Goal: Task Accomplishment & Management: Use online tool/utility

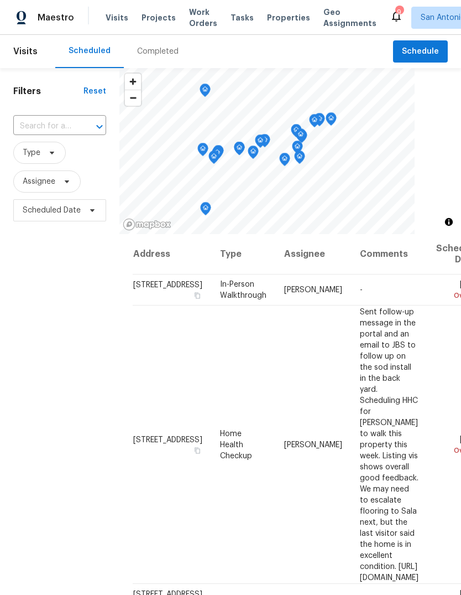
click at [289, 15] on span "Properties" at bounding box center [288, 17] width 43 height 11
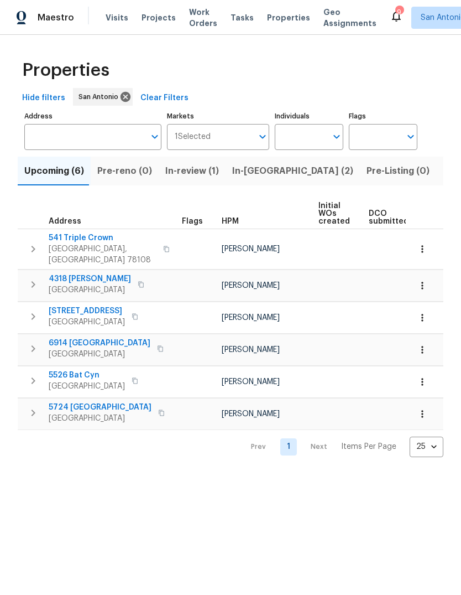
click at [327, 141] on input "Individuals" at bounding box center [301, 137] width 52 height 26
type input "Felix"
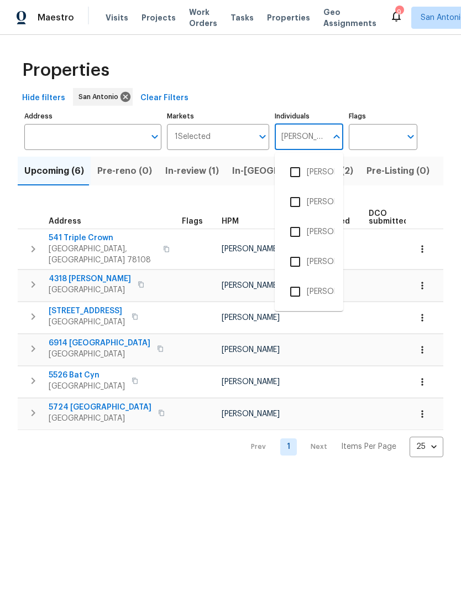
click at [303, 204] on input "checkbox" at bounding box center [295, 201] width 23 height 23
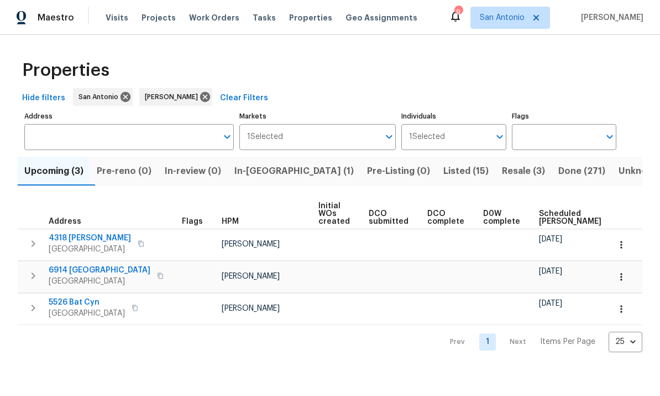
click at [262, 171] on span "In-reno (1)" at bounding box center [294, 170] width 119 height 15
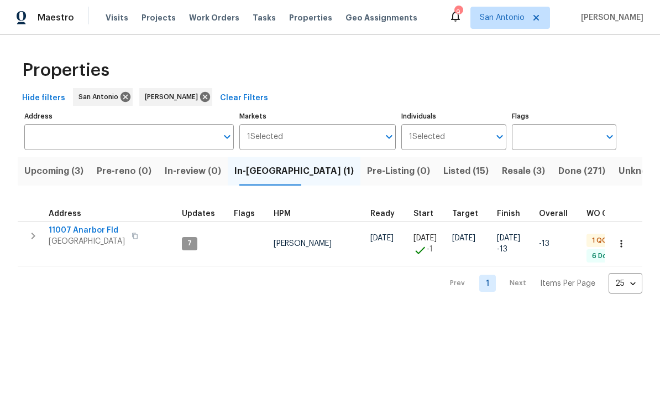
click at [86, 237] on span "San Antonio, TX 78254" at bounding box center [87, 241] width 76 height 11
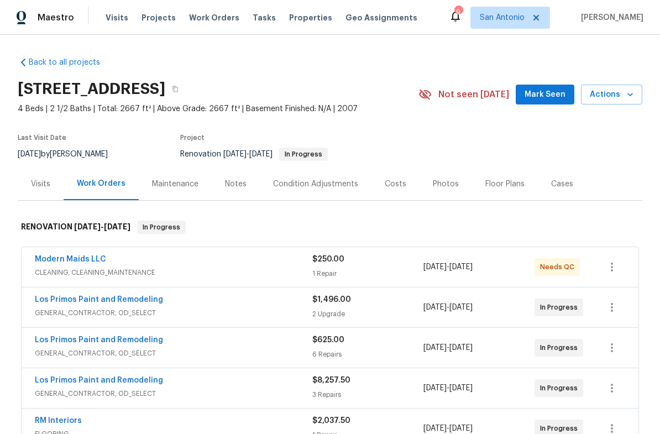
click at [240, 262] on div "Modern Maids LLC" at bounding box center [174, 260] width 278 height 13
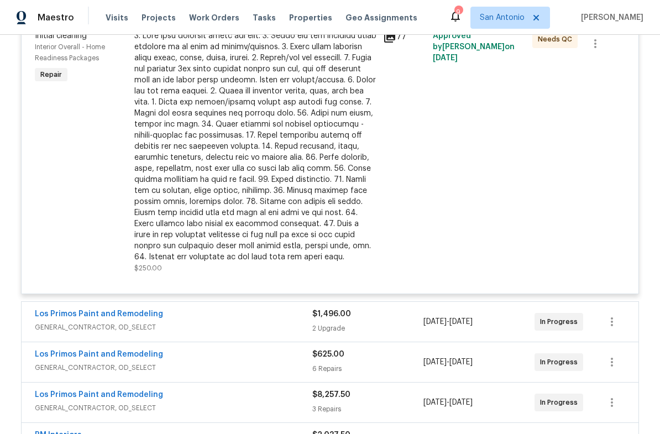
scroll to position [289, 0]
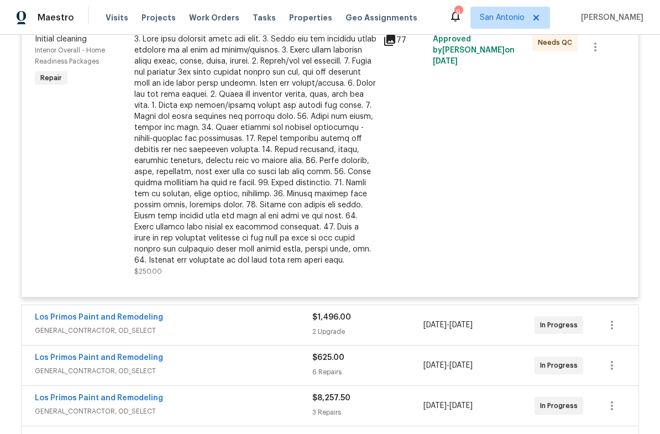
click at [257, 145] on div at bounding box center [255, 150] width 242 height 232
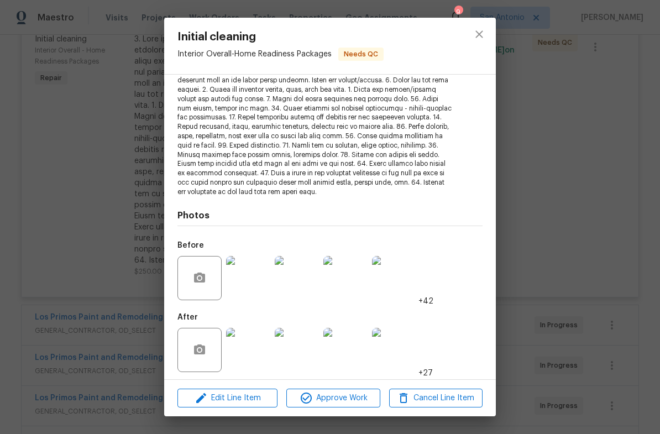
scroll to position [155, 0]
click at [256, 346] on img at bounding box center [248, 351] width 44 height 44
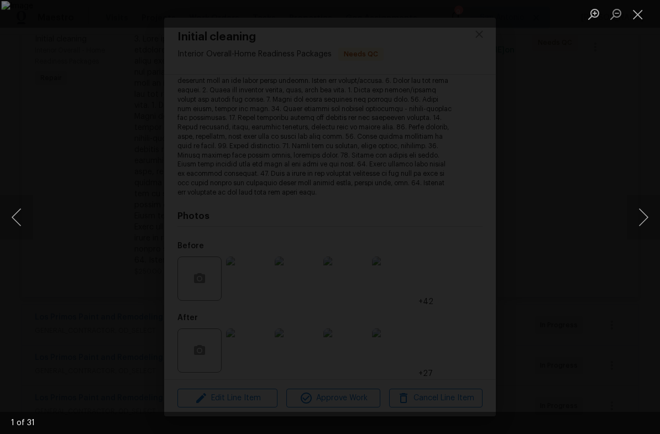
click at [643, 214] on button "Next image" at bounding box center [643, 217] width 33 height 44
click at [641, 211] on button "Next image" at bounding box center [643, 217] width 33 height 44
click at [642, 216] on button "Next image" at bounding box center [643, 217] width 33 height 44
click at [637, 215] on button "Next image" at bounding box center [643, 217] width 33 height 44
click at [642, 219] on button "Next image" at bounding box center [643, 217] width 33 height 44
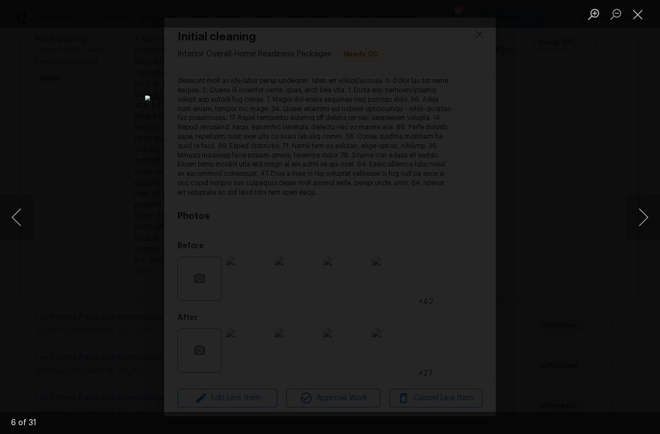
click at [647, 208] on button "Next image" at bounding box center [643, 217] width 33 height 44
click at [649, 212] on button "Next image" at bounding box center [643, 217] width 33 height 44
click at [646, 210] on button "Next image" at bounding box center [643, 217] width 33 height 44
click at [647, 209] on button "Next image" at bounding box center [643, 217] width 33 height 44
click at [644, 210] on button "Next image" at bounding box center [643, 217] width 33 height 44
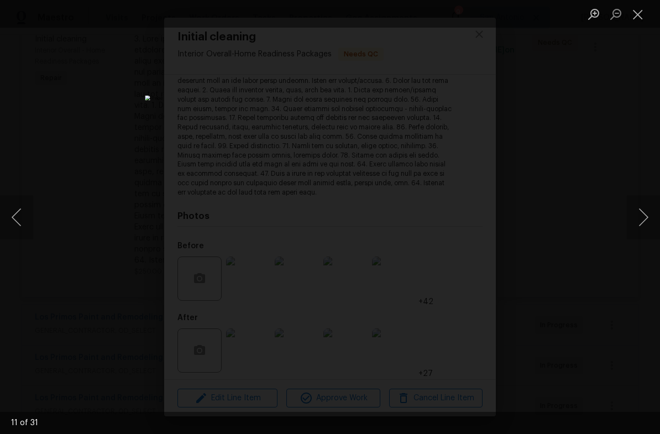
click at [644, 211] on button "Next image" at bounding box center [643, 217] width 33 height 44
click at [641, 210] on button "Next image" at bounding box center [643, 217] width 33 height 44
click at [642, 210] on button "Next image" at bounding box center [643, 217] width 33 height 44
click at [643, 219] on button "Next image" at bounding box center [643, 217] width 33 height 44
click at [643, 214] on button "Next image" at bounding box center [643, 217] width 33 height 44
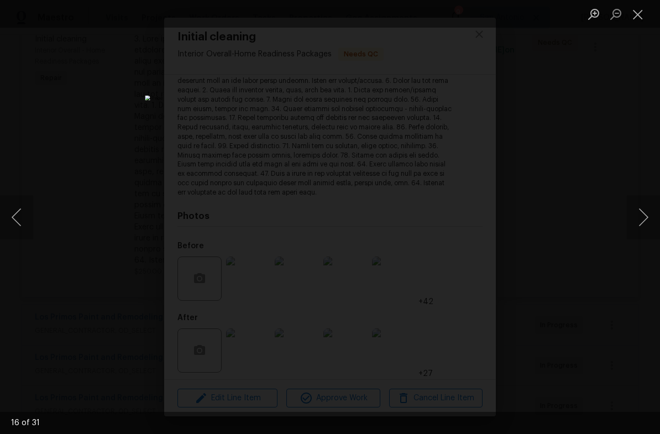
click at [639, 212] on button "Next image" at bounding box center [643, 217] width 33 height 44
click at [640, 210] on button "Next image" at bounding box center [643, 217] width 33 height 44
click at [643, 215] on button "Next image" at bounding box center [643, 217] width 33 height 44
click at [642, 210] on button "Next image" at bounding box center [643, 217] width 33 height 44
click at [638, 212] on button "Next image" at bounding box center [643, 217] width 33 height 44
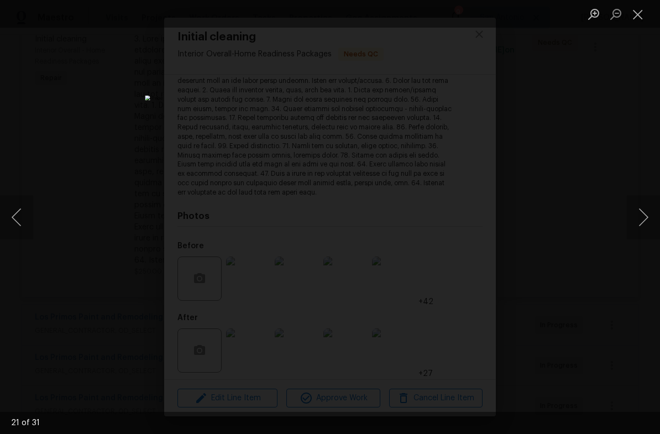
click at [636, 215] on button "Next image" at bounding box center [643, 217] width 33 height 44
click at [636, 214] on button "Next image" at bounding box center [643, 217] width 33 height 44
click at [636, 207] on button "Next image" at bounding box center [643, 217] width 33 height 44
click at [637, 210] on button "Next image" at bounding box center [643, 217] width 33 height 44
click at [639, 215] on button "Next image" at bounding box center [643, 217] width 33 height 44
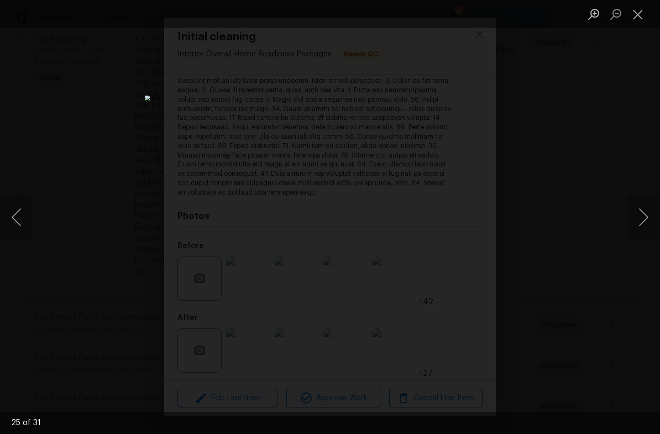
click at [638, 211] on button "Next image" at bounding box center [643, 217] width 33 height 44
click at [642, 211] on button "Next image" at bounding box center [643, 217] width 33 height 44
click at [637, 207] on button "Next image" at bounding box center [643, 217] width 33 height 44
click at [639, 204] on button "Next image" at bounding box center [643, 217] width 33 height 44
click at [639, 207] on button "Next image" at bounding box center [643, 217] width 33 height 44
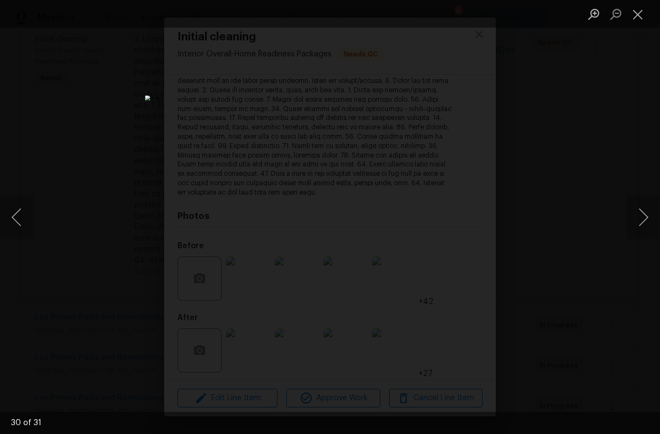
click at [640, 212] on button "Next image" at bounding box center [643, 217] width 33 height 44
click at [636, 205] on button "Next image" at bounding box center [643, 217] width 33 height 44
click at [636, 210] on button "Next image" at bounding box center [643, 217] width 33 height 44
click at [635, 205] on button "Next image" at bounding box center [643, 217] width 33 height 44
click at [636, 203] on button "Next image" at bounding box center [643, 217] width 33 height 44
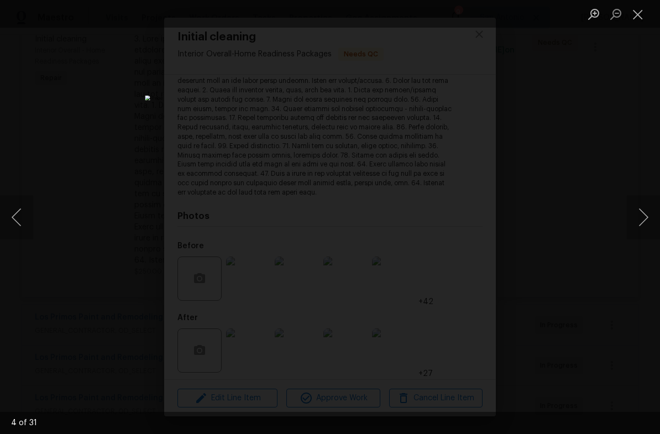
click at [633, 212] on button "Next image" at bounding box center [643, 217] width 33 height 44
click at [631, 212] on button "Next image" at bounding box center [643, 217] width 33 height 44
click at [632, 216] on button "Next image" at bounding box center [643, 217] width 33 height 44
click at [639, 22] on button "Close lightbox" at bounding box center [638, 13] width 22 height 19
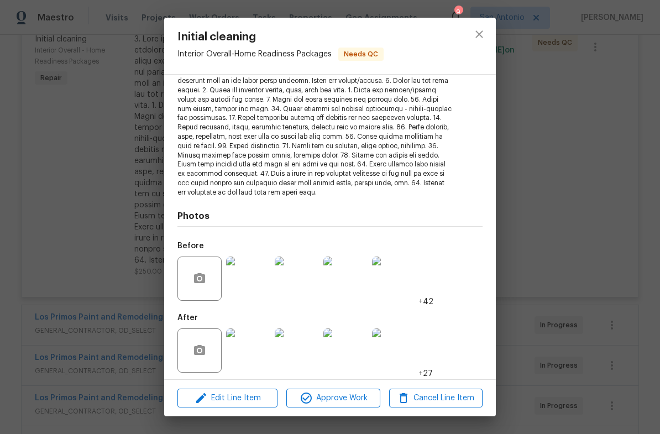
scroll to position [27, 0]
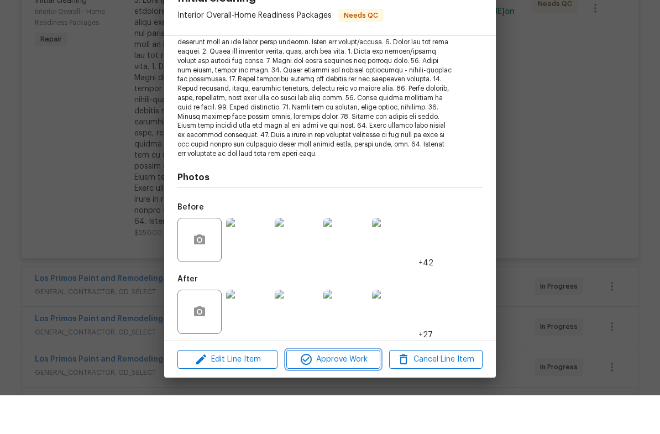
click at [339, 392] on span "Approve Work" at bounding box center [333, 399] width 87 height 14
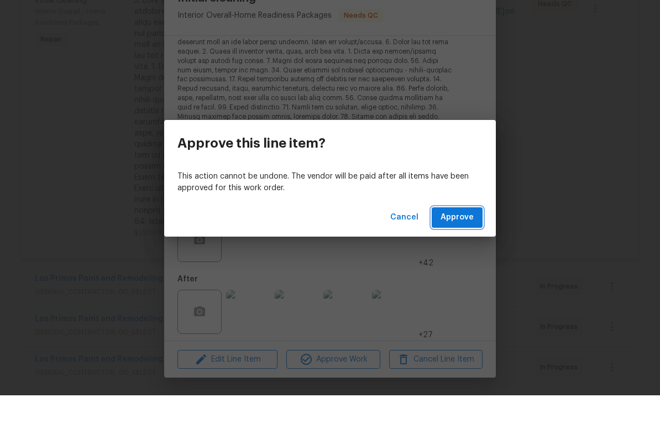
click at [459, 249] on span "Approve" at bounding box center [457, 256] width 33 height 14
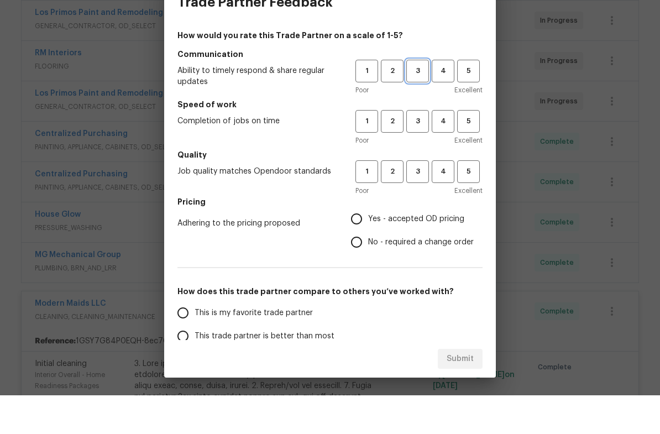
click at [417, 103] on span "3" at bounding box center [418, 109] width 20 height 13
click at [418, 154] on span "3" at bounding box center [418, 160] width 20 height 13
click at [435, 204] on span "4" at bounding box center [443, 210] width 20 height 13
click at [357, 246] on input "Yes - accepted OD pricing" at bounding box center [356, 257] width 23 height 23
radio input "true"
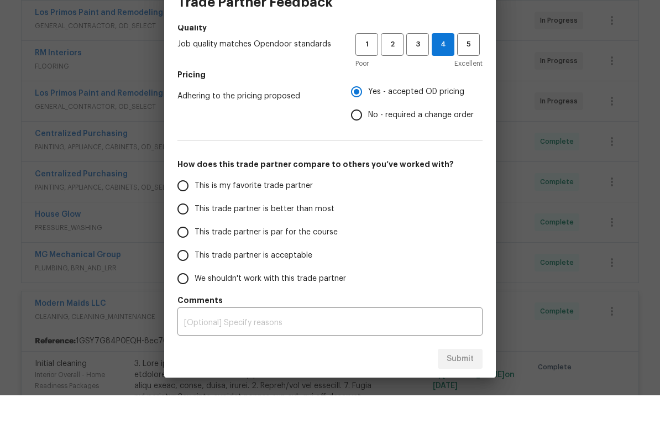
scroll to position [127, 0]
click at [184, 259] on input "This trade partner is par for the course" at bounding box center [182, 270] width 23 height 23
click at [461, 391] on span "Submit" at bounding box center [460, 398] width 27 height 14
radio input "true"
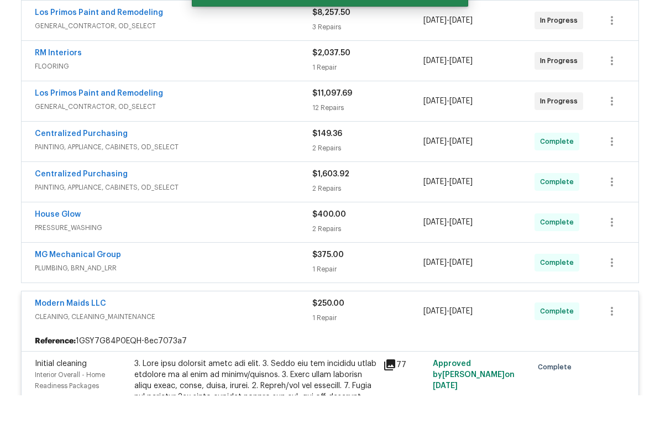
click at [246, 337] on div "Modern Maids LLC" at bounding box center [174, 343] width 278 height 13
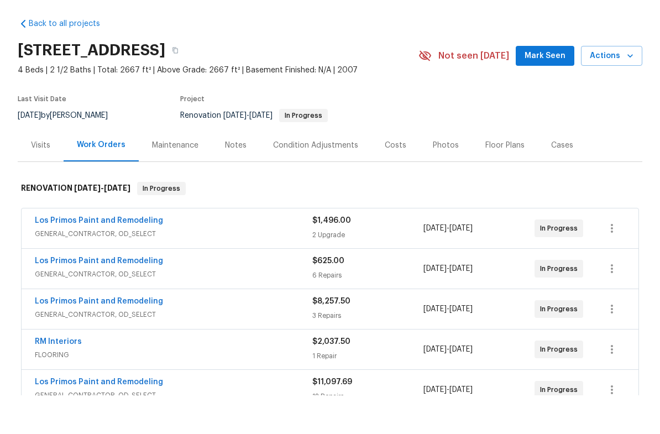
scroll to position [0, 0]
click at [396, 179] on div "Costs" at bounding box center [396, 184] width 22 height 11
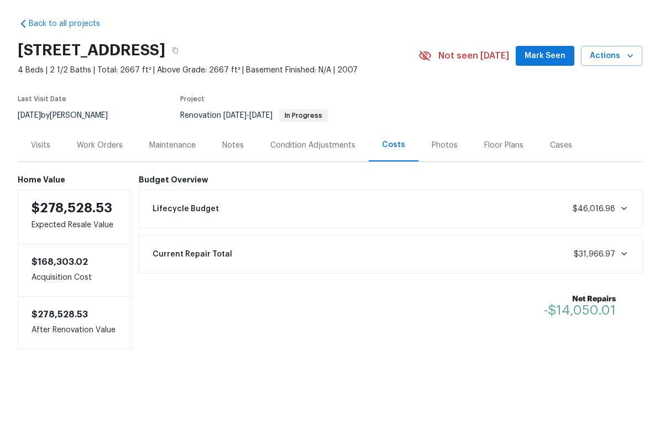
click at [101, 179] on div "Work Orders" at bounding box center [100, 184] width 46 height 11
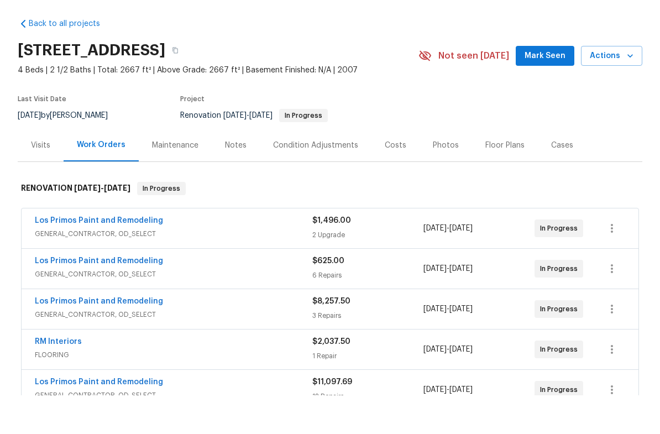
click at [547, 85] on button "Mark Seen" at bounding box center [545, 95] width 59 height 20
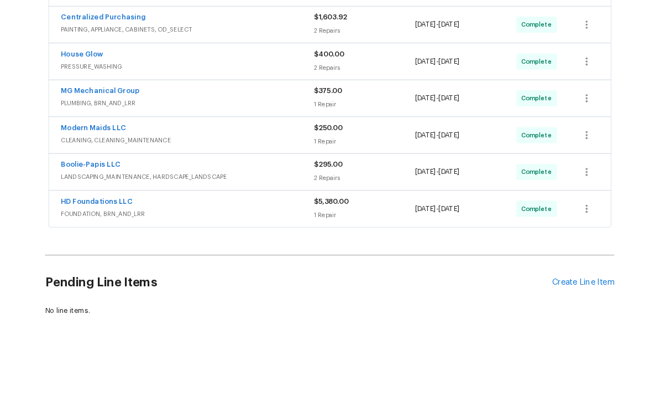
scroll to position [443, 0]
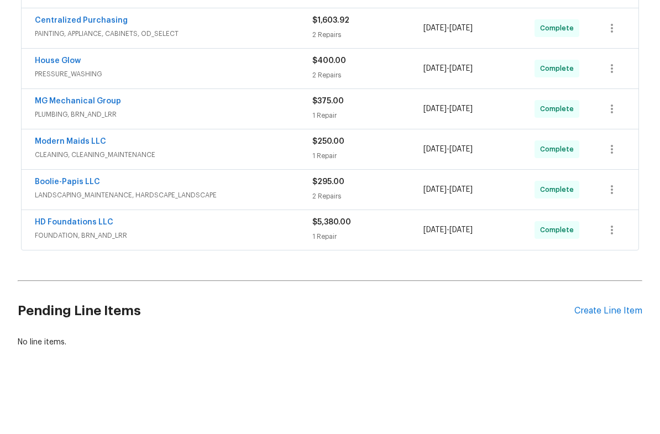
click at [594, 345] on div "Create Line Item" at bounding box center [609, 350] width 68 height 11
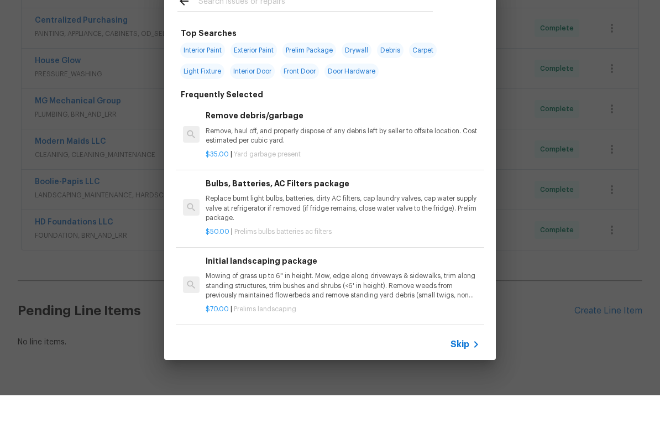
click at [471, 377] on icon at bounding box center [476, 383] width 13 height 13
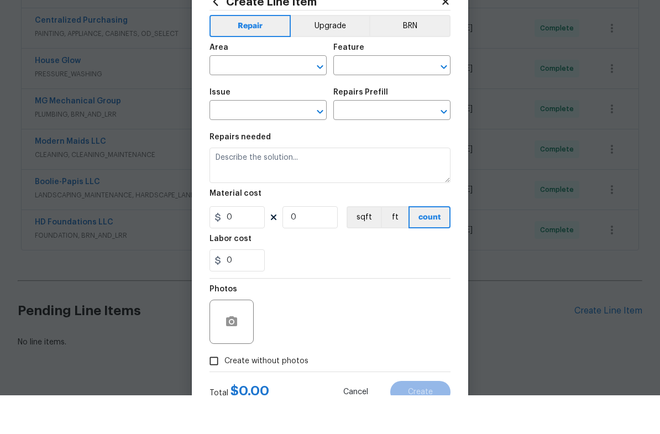
click at [250, 97] on input "text" at bounding box center [253, 105] width 86 height 17
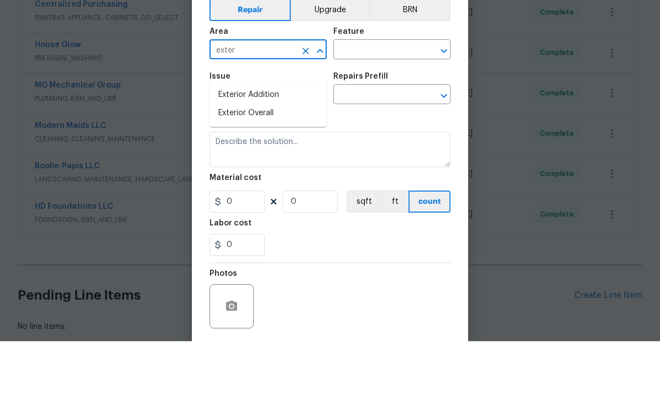
click at [246, 159] on li "Exterior Overall" at bounding box center [268, 168] width 117 height 18
type input "Exterior Overall"
click at [386, 97] on input "text" at bounding box center [377, 105] width 86 height 17
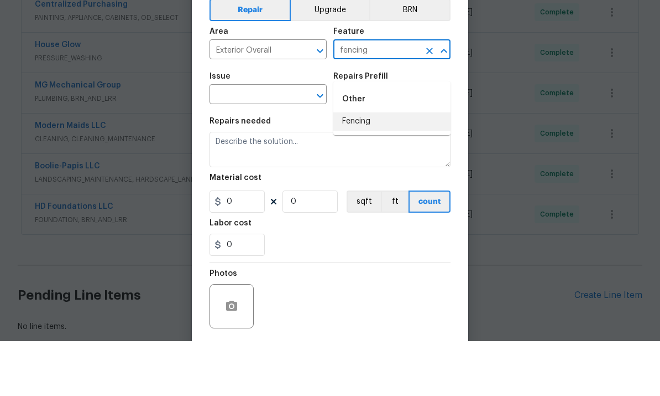
click at [366, 167] on li "Fencing" at bounding box center [392, 176] width 117 height 18
type input "Fencing"
click at [365, 121] on div "Issue ​ Repairs Prefill ​" at bounding box center [330, 143] width 241 height 45
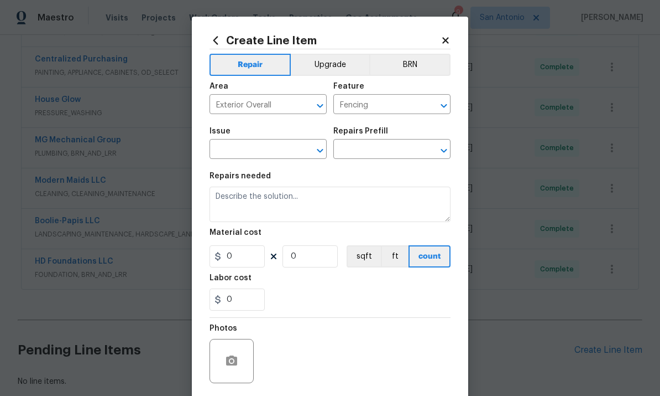
click at [253, 148] on input "text" at bounding box center [253, 150] width 86 height 17
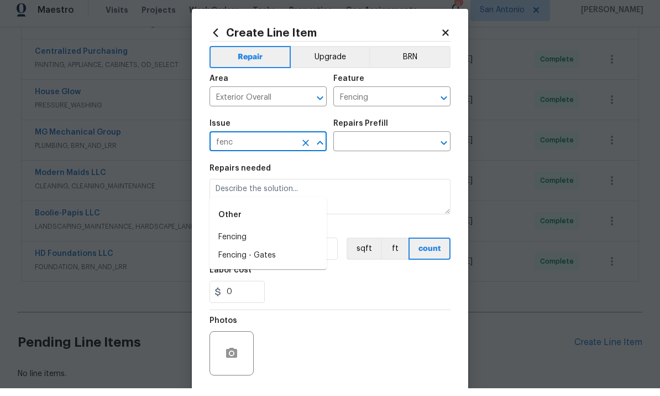
type input "fence"
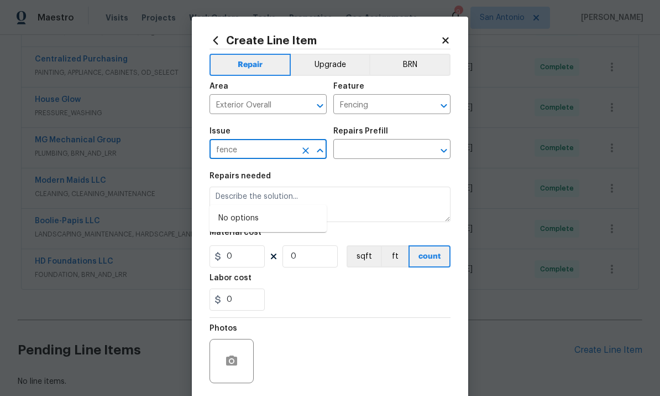
click at [308, 155] on icon "Clear" at bounding box center [305, 150] width 11 height 11
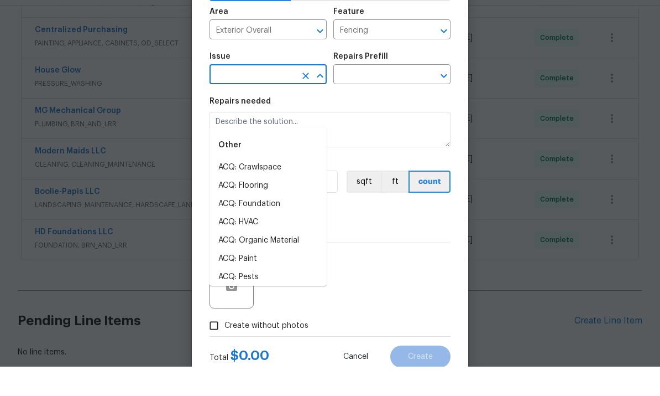
scroll to position [53, 0]
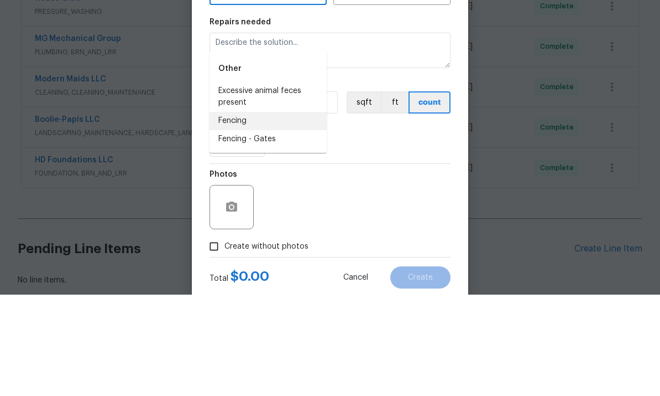
click at [239, 213] on li "Fencing" at bounding box center [268, 222] width 117 height 18
type input "Fencing"
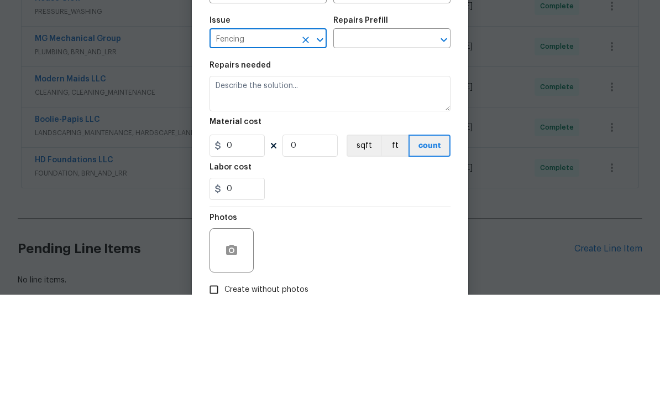
scroll to position [4, 0]
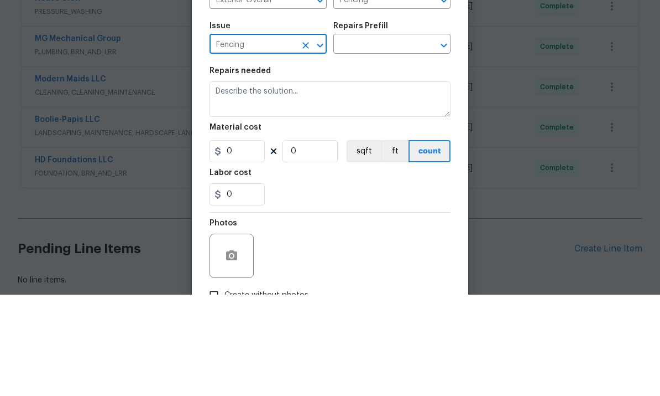
click at [368, 138] on input "text" at bounding box center [377, 146] width 86 height 17
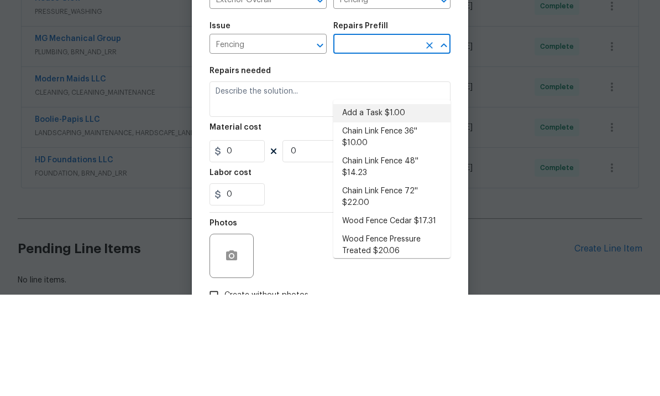
click at [372, 205] on li "Add a Task $1.00" at bounding box center [392, 214] width 117 height 18
type input "Add a Task $1.00"
type textarea "HPM to detail"
type input "1"
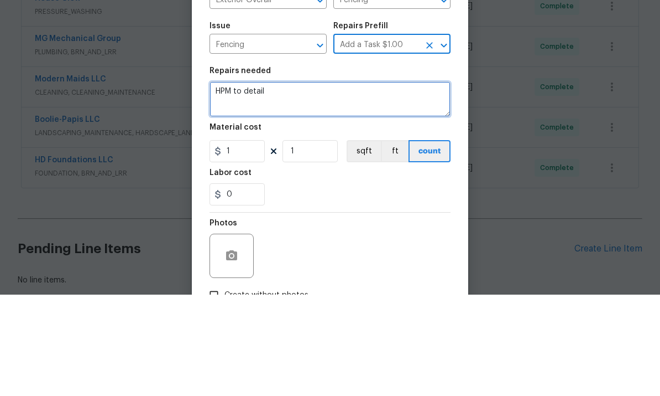
click at [215, 183] on textarea "HPM to detail" at bounding box center [330, 200] width 241 height 35
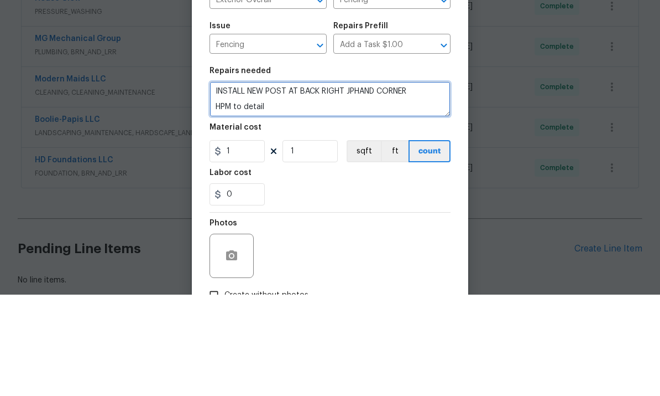
click at [364, 183] on textarea "INSTALL NEW POST AT BACK RIGHT JPHAND CORNER HPM to detail" at bounding box center [330, 200] width 241 height 35
click at [412, 183] on textarea "INSTALL NEW POST AT BACK RIGHT HAND CORNER HPM to detail" at bounding box center [330, 200] width 241 height 35
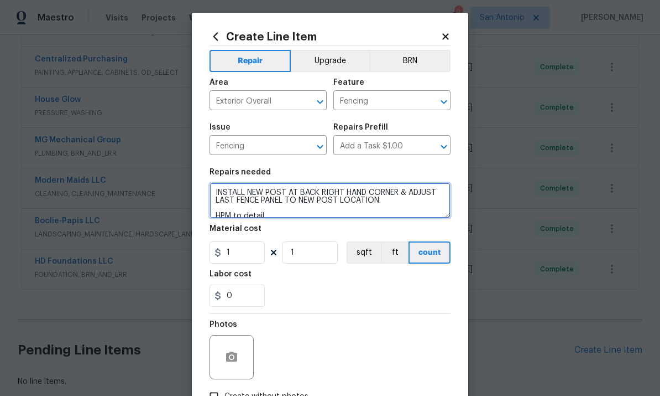
type textarea "INSTALL NEW POST AT BACK RIGHT HAND CORNER & ADJUST LAST FENCE PANEL TO NEW POS…"
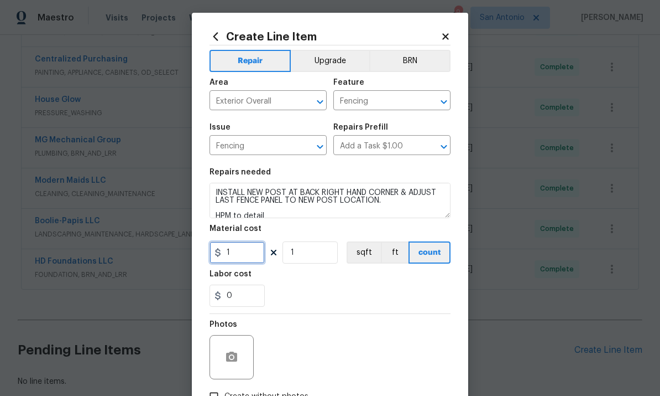
click at [247, 256] on input "1" at bounding box center [237, 252] width 55 height 22
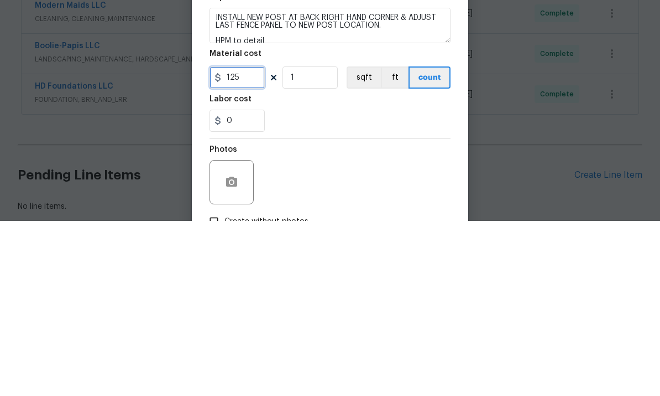
type input "125"
click at [305, 241] on input "1" at bounding box center [310, 252] width 55 height 22
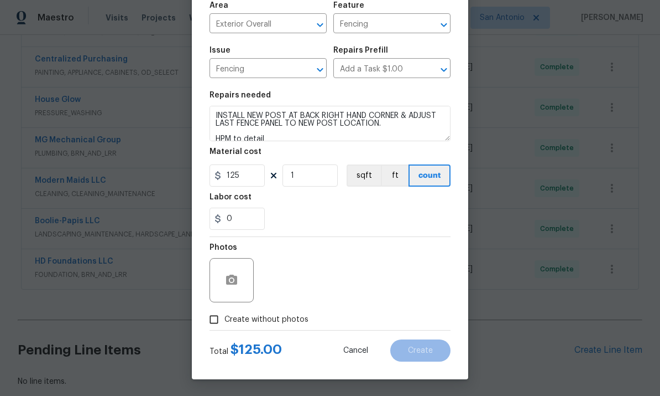
scroll to position [83, 0]
click at [212, 323] on input "Create without photos" at bounding box center [214, 319] width 21 height 21
checkbox input "true"
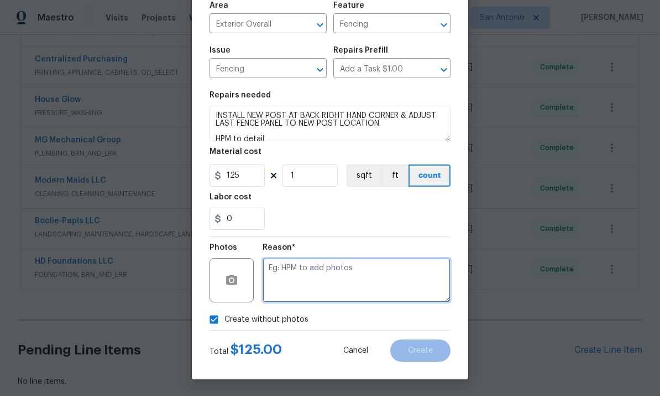
click at [304, 268] on textarea at bounding box center [357, 280] width 188 height 44
type textarea "."
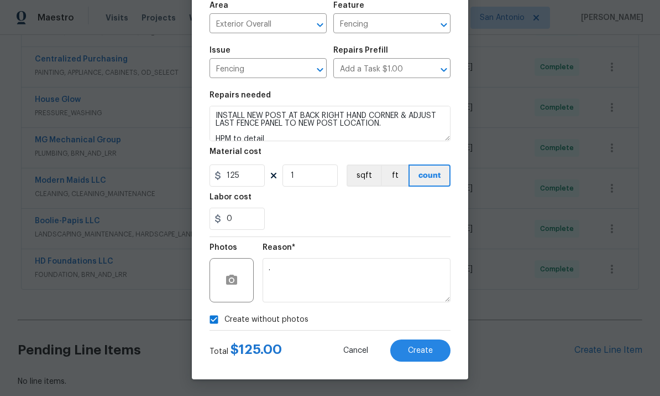
click at [422, 351] on span "Create" at bounding box center [420, 350] width 25 height 8
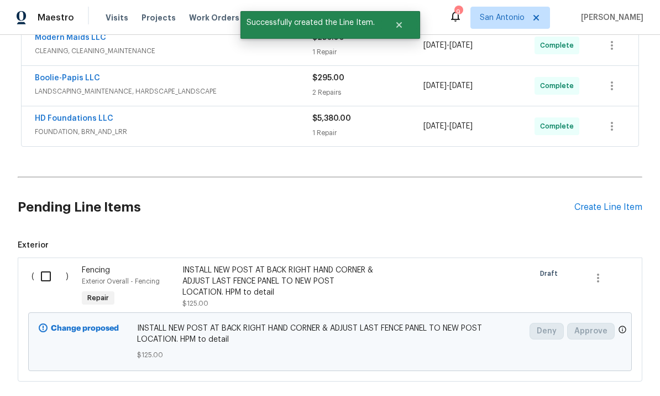
scroll to position [591, 0]
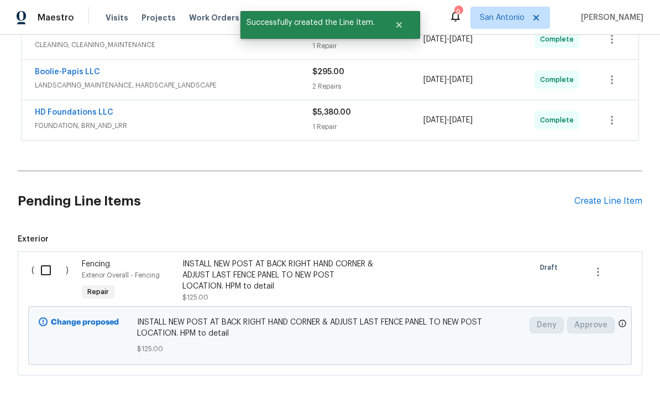
click at [48, 258] on input "checkbox" at bounding box center [50, 269] width 32 height 23
checkbox input "true"
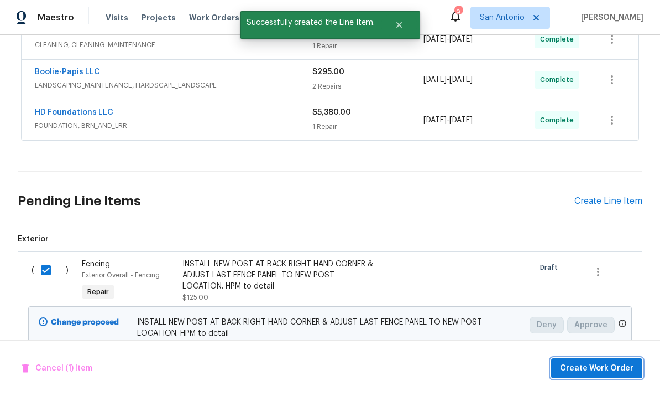
click at [601, 372] on span "Create Work Order" at bounding box center [597, 368] width 74 height 14
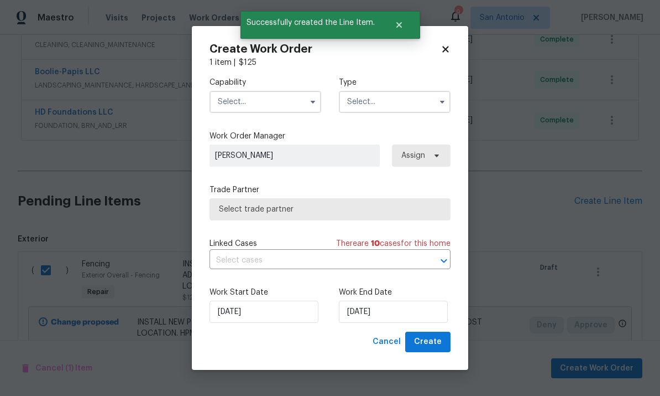
click at [258, 112] on input "text" at bounding box center [266, 102] width 112 height 22
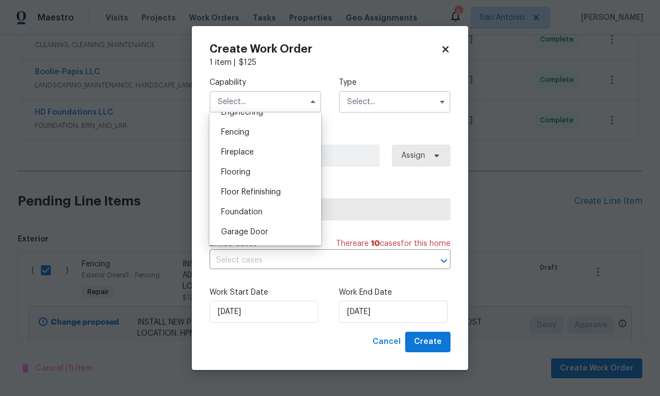
scroll to position [469, 0]
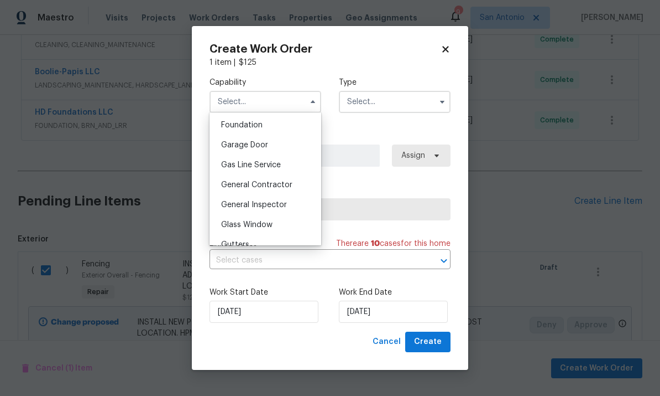
click at [273, 186] on span "General Contractor" at bounding box center [256, 185] width 71 height 8
type input "General Contractor"
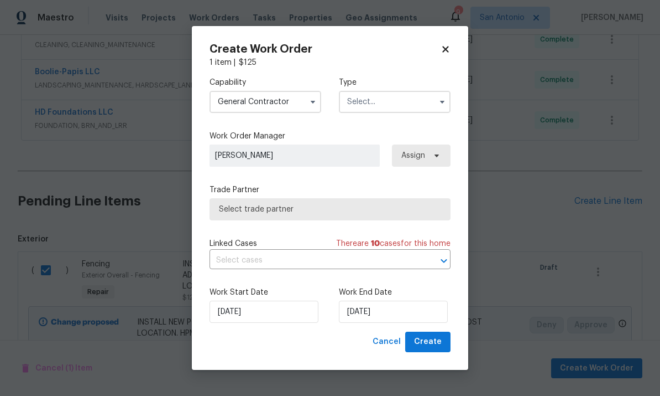
click at [405, 107] on input "text" at bounding box center [395, 102] width 112 height 22
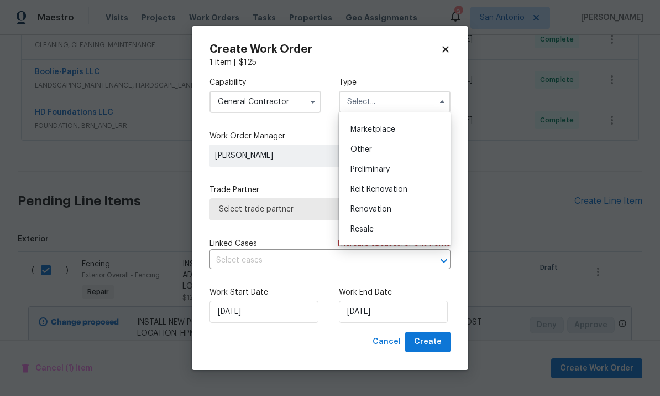
scroll to position [194, 0]
click at [375, 210] on span "Renovation" at bounding box center [371, 210] width 41 height 8
type input "Renovation"
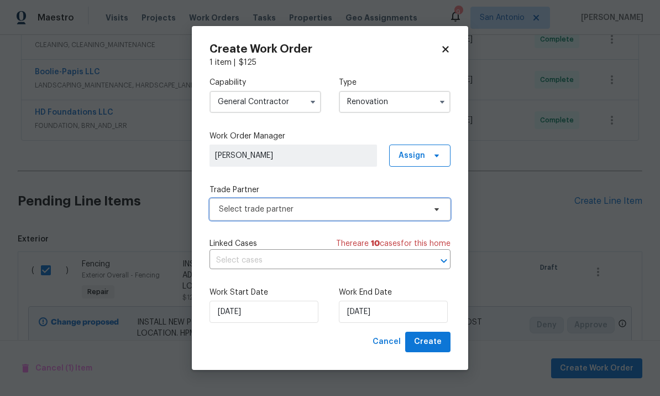
click at [429, 209] on span at bounding box center [435, 209] width 12 height 9
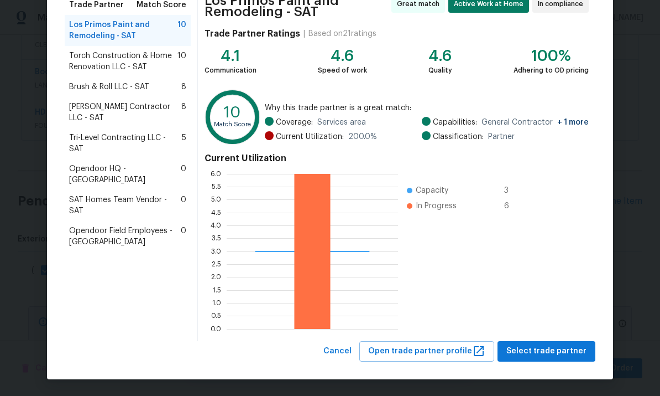
scroll to position [97, 0]
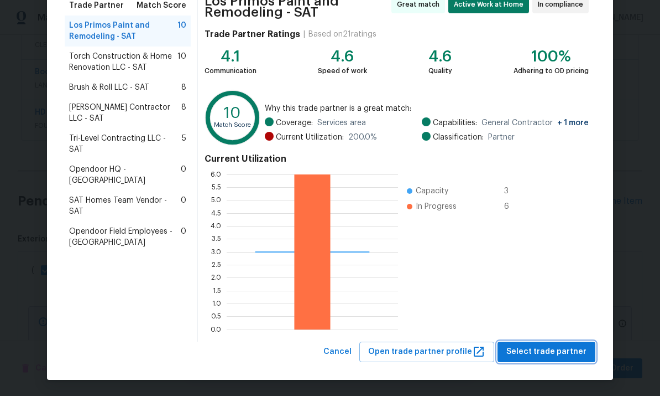
click at [553, 356] on span "Select trade partner" at bounding box center [547, 352] width 80 height 14
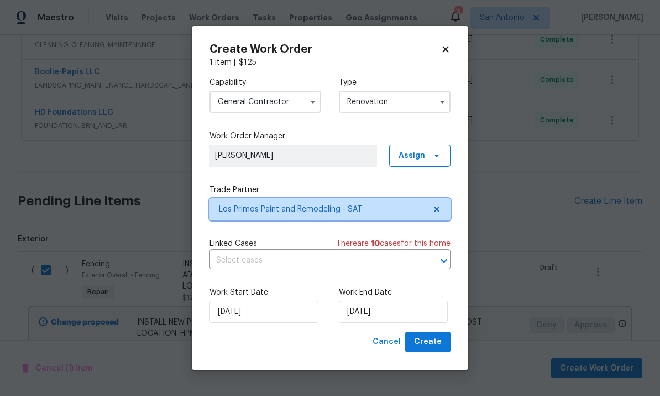
scroll to position [0, 0]
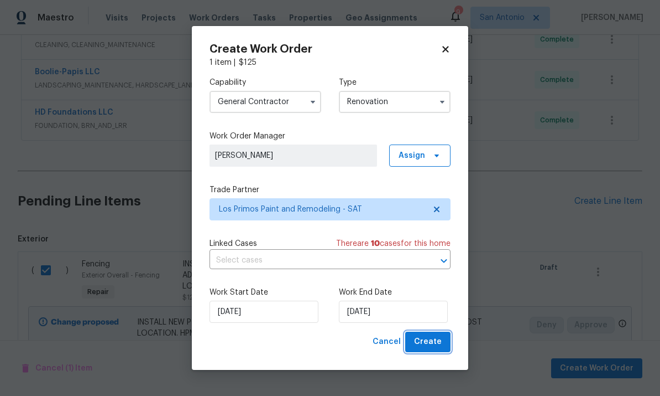
click at [431, 347] on span "Create" at bounding box center [428, 342] width 28 height 14
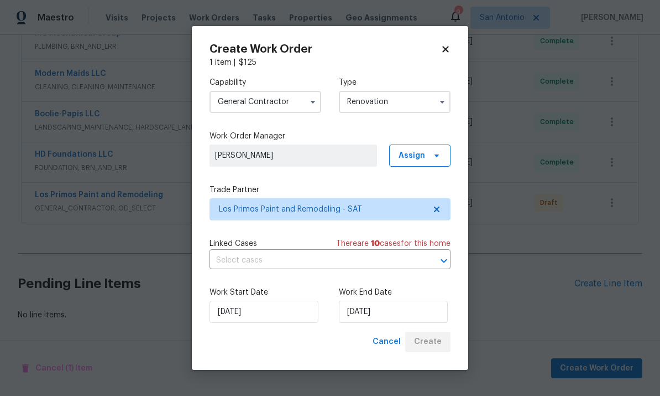
scroll to position [507, 0]
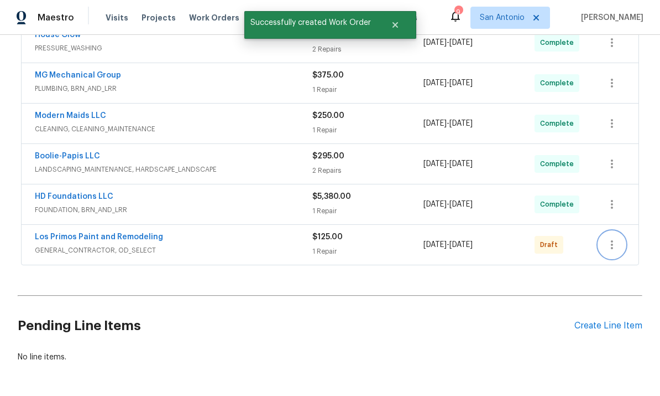
click at [617, 238] on icon "button" at bounding box center [612, 244] width 13 height 13
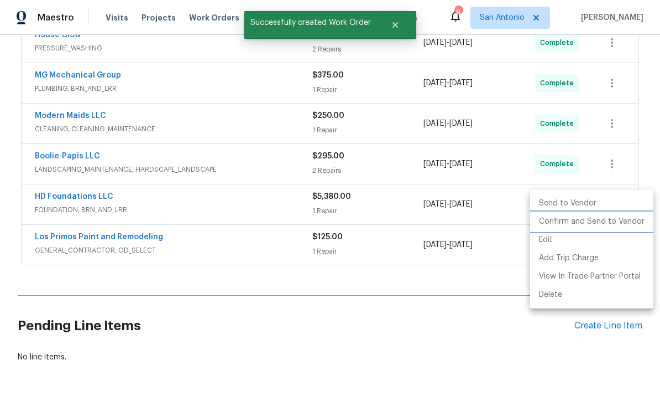
click at [597, 222] on li "Confirm and Send to Vendor" at bounding box center [591, 221] width 123 height 18
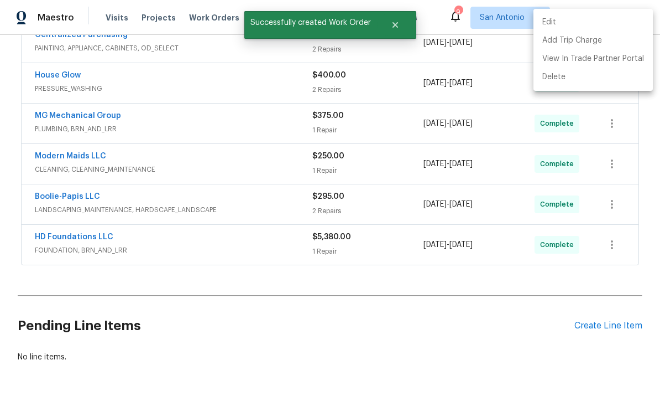
click at [436, 319] on div at bounding box center [330, 198] width 660 height 396
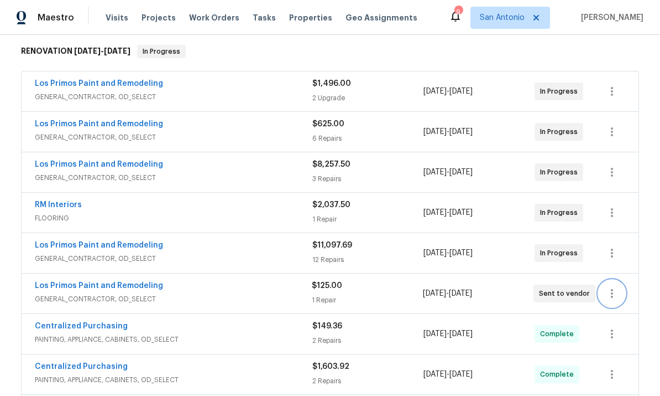
scroll to position [180, 0]
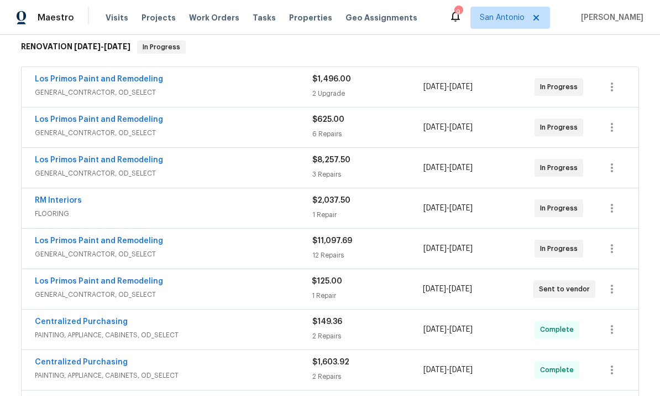
click at [254, 275] on div "Los Primos Paint and Remodeling" at bounding box center [173, 281] width 277 height 13
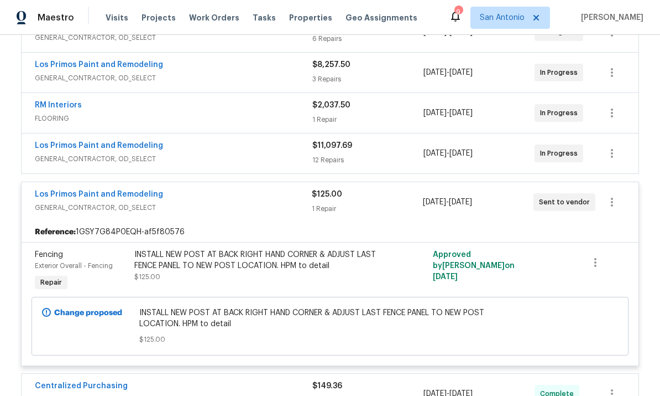
scroll to position [264, 0]
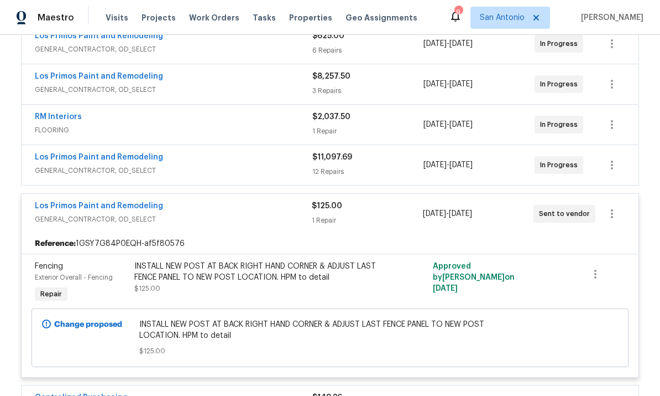
click at [246, 200] on div "Los Primos Paint and Remodeling" at bounding box center [173, 206] width 277 height 13
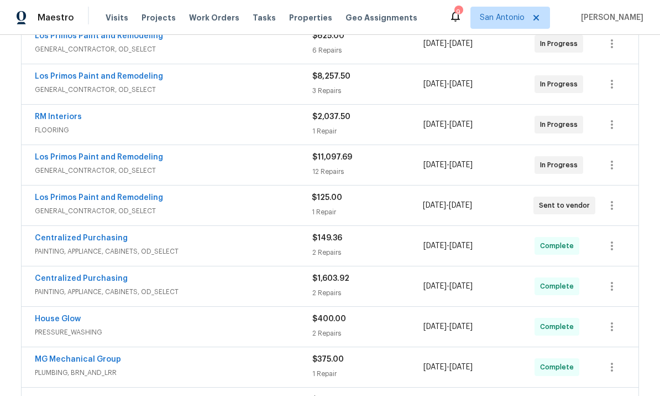
click at [253, 205] on span "GENERAL_CONTRACTOR, OD_SELECT" at bounding box center [173, 210] width 277 height 11
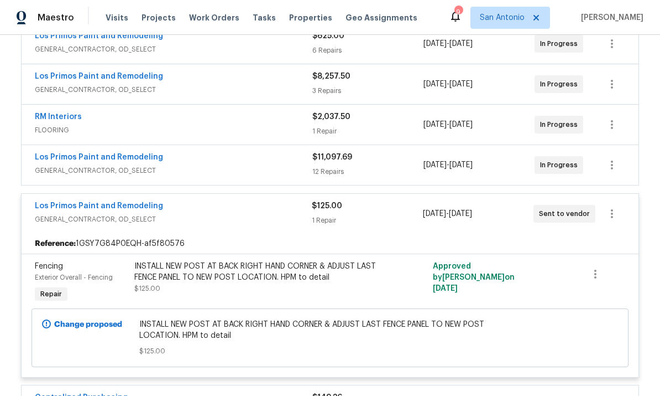
click at [222, 214] on span "GENERAL_CONTRACTOR, OD_SELECT" at bounding box center [173, 219] width 277 height 11
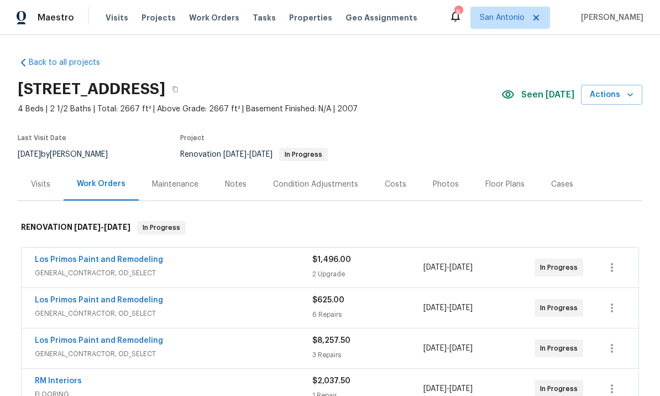
scroll to position [0, 0]
click at [631, 95] on icon "button" at bounding box center [630, 94] width 11 height 11
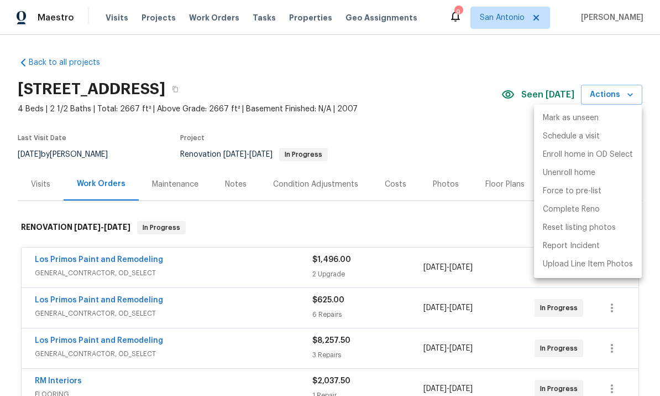
click at [428, 122] on div at bounding box center [330, 198] width 660 height 396
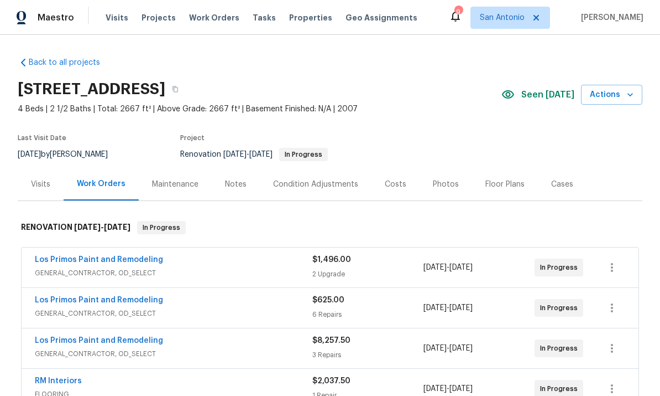
click at [238, 186] on div "Notes" at bounding box center [236, 184] width 22 height 11
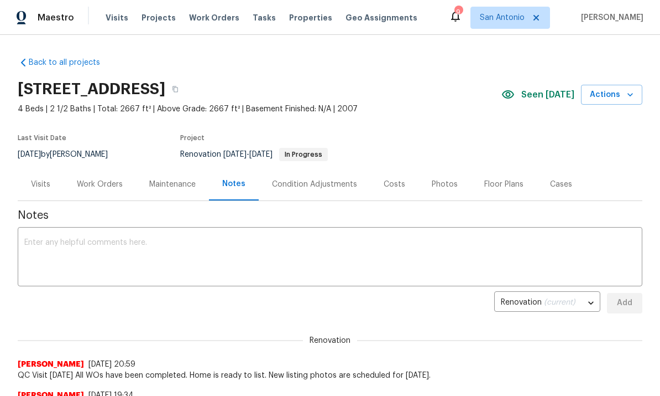
click at [637, 94] on button "Actions" at bounding box center [611, 95] width 61 height 20
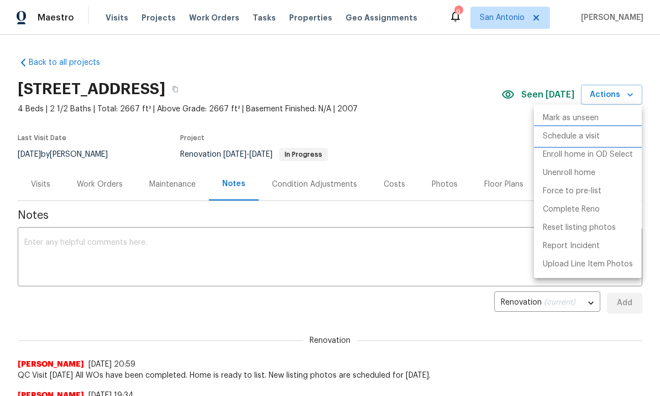
click at [573, 134] on p "Schedule a visit" at bounding box center [571, 137] width 57 height 12
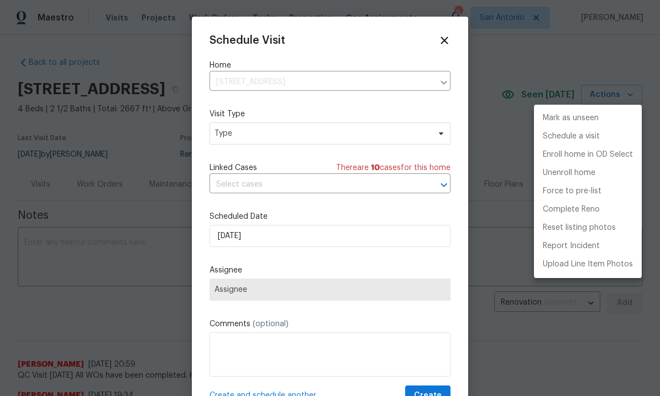
click at [291, 131] on div at bounding box center [330, 198] width 660 height 396
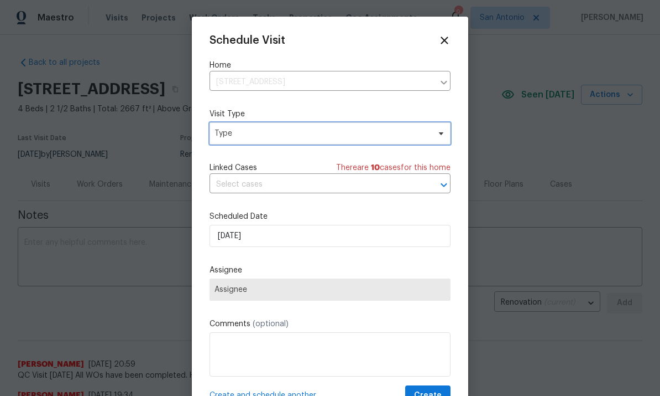
click at [278, 135] on span "Type" at bounding box center [322, 133] width 215 height 11
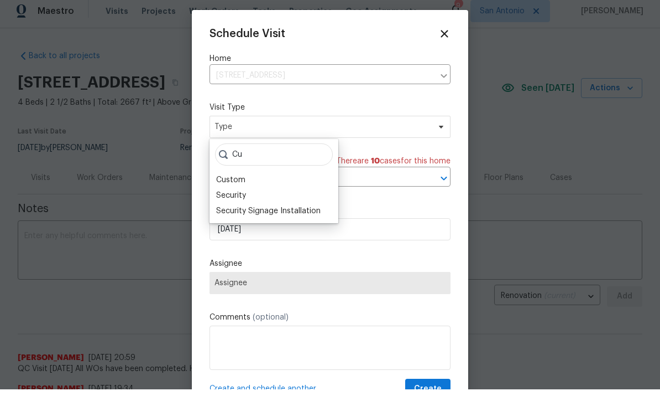
scroll to position [7, 0]
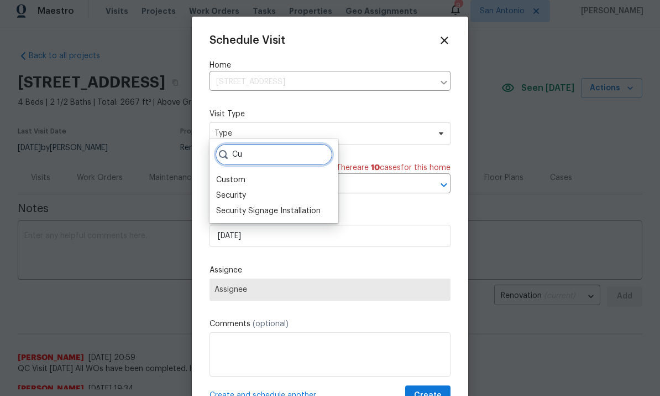
click at [237, 165] on input "Cu" at bounding box center [274, 154] width 118 height 22
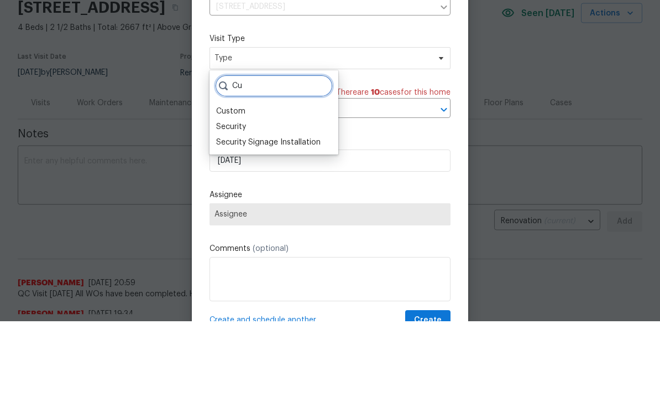
type input "Cu"
click at [228, 181] on div "Custom" at bounding box center [230, 186] width 29 height 11
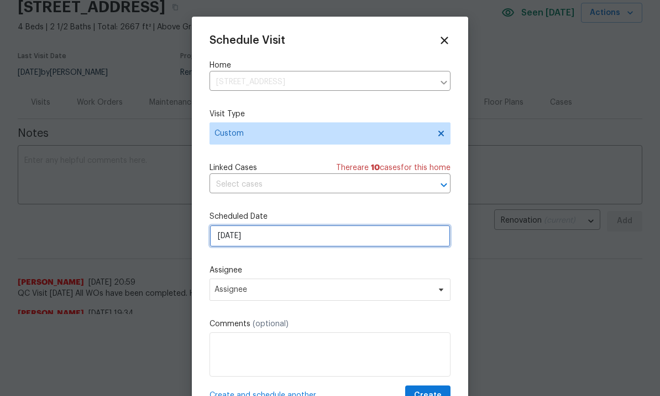
click at [334, 235] on input "[DATE]" at bounding box center [330, 236] width 241 height 22
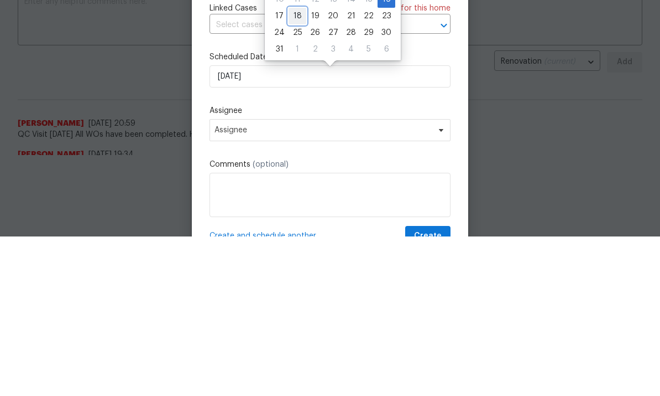
click at [299, 168] on div "18" at bounding box center [298, 175] width 18 height 15
type input "[DATE]"
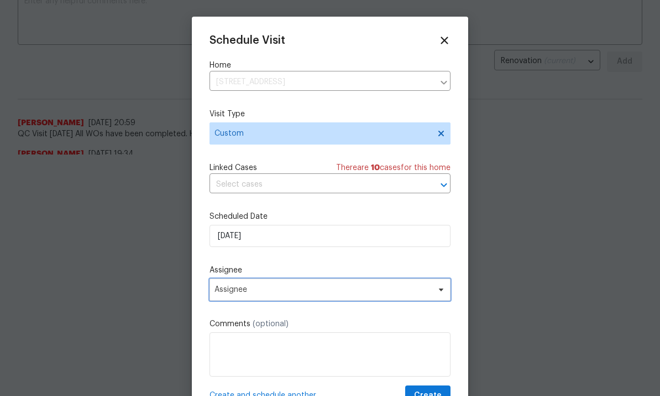
click at [442, 289] on icon at bounding box center [441, 289] width 9 height 9
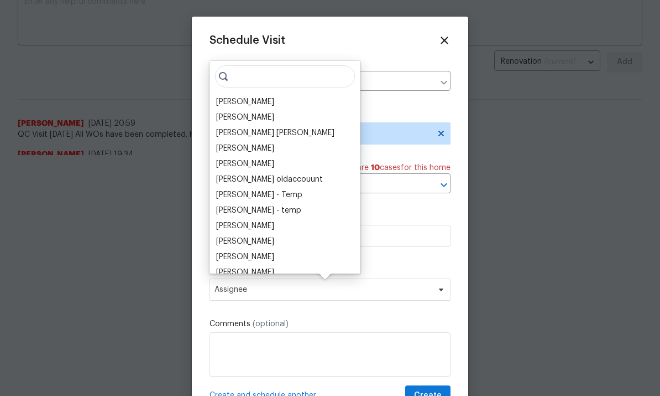
click at [237, 104] on div "[PERSON_NAME]" at bounding box center [245, 101] width 58 height 11
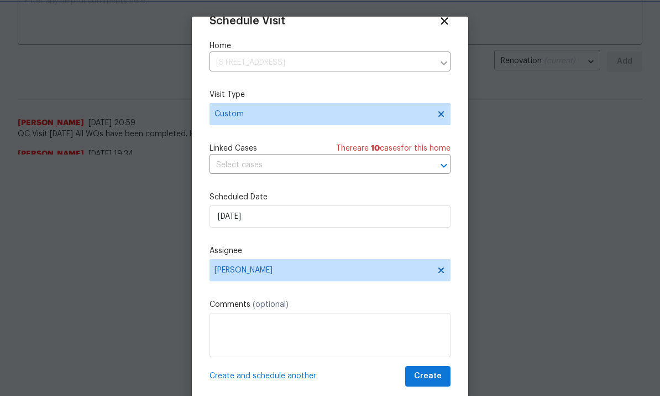
scroll to position [22, 0]
click at [439, 378] on span "Create" at bounding box center [428, 376] width 28 height 14
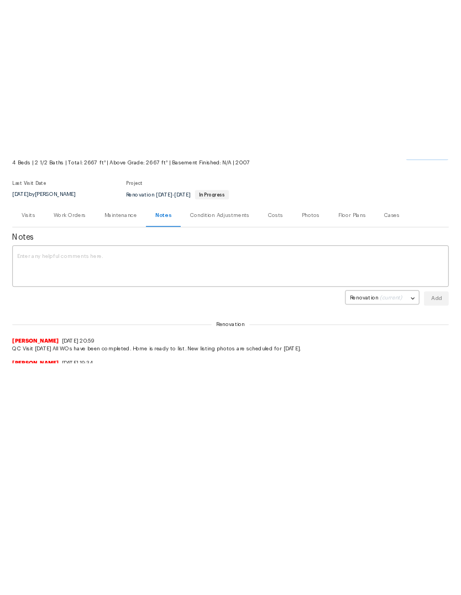
scroll to position [0, 0]
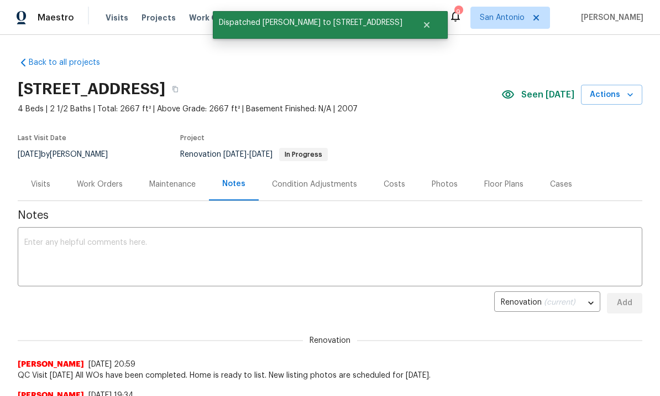
click at [631, 95] on icon "button" at bounding box center [631, 94] width 6 height 3
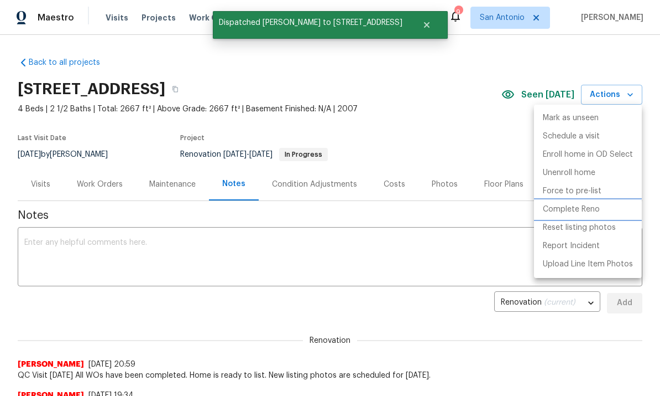
click at [579, 205] on p "Complete Reno" at bounding box center [571, 210] width 57 height 12
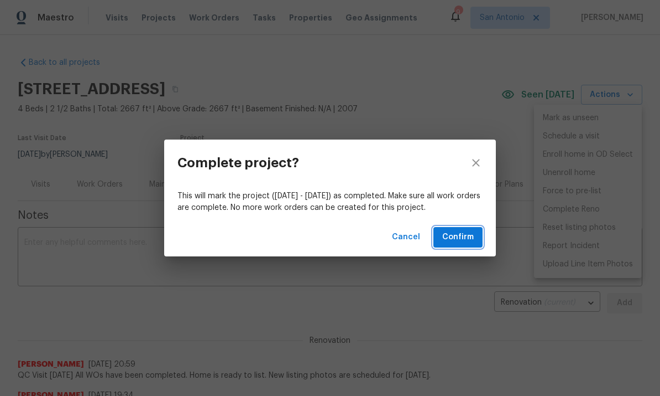
click at [459, 234] on span "Confirm" at bounding box center [459, 237] width 32 height 14
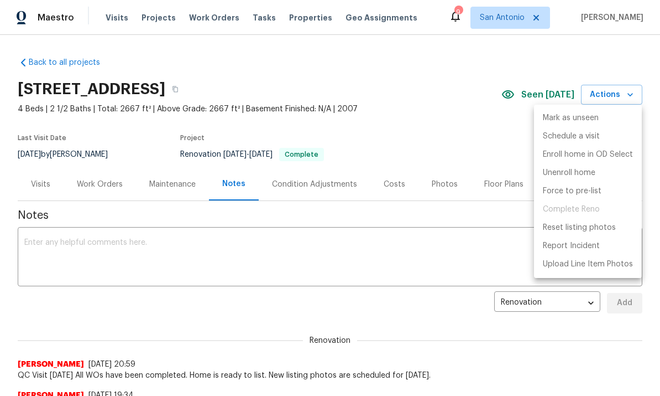
click at [393, 190] on div at bounding box center [330, 198] width 660 height 396
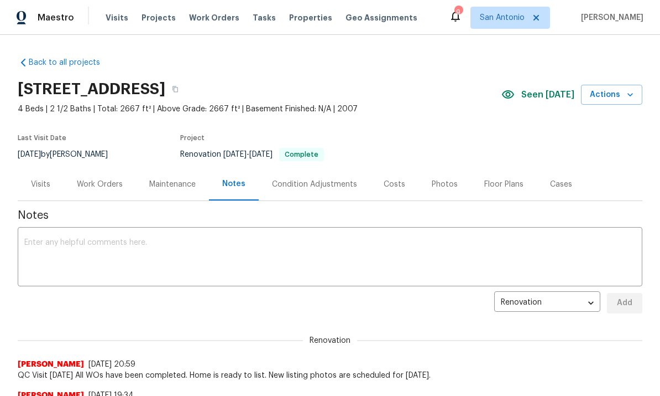
click at [384, 180] on div "Costs" at bounding box center [395, 184] width 22 height 11
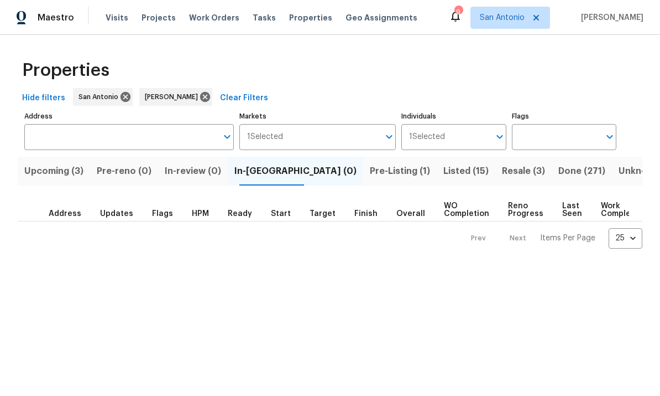
click at [370, 170] on span "Pre-Listing (1)" at bounding box center [400, 170] width 60 height 15
